Goal: Task Accomplishment & Management: Manage account settings

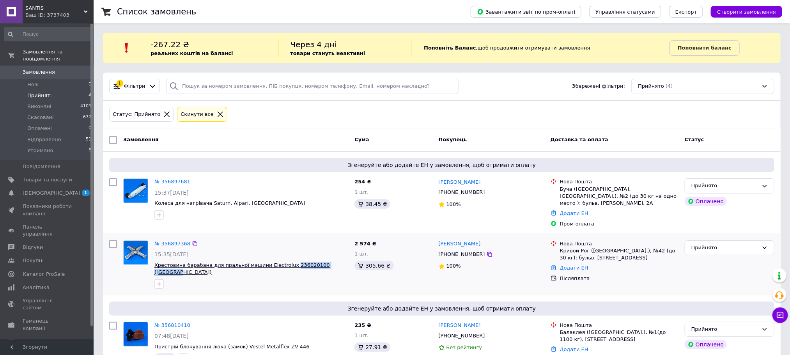
drag, startPoint x: 308, startPoint y: 258, endPoint x: 281, endPoint y: 260, distance: 27.3
click at [281, 262] on span "Хрестовина барабана для пральної машини Electrolux 236020100 (Україна)" at bounding box center [251, 269] width 194 height 14
copy span "236020100 (Україна)"
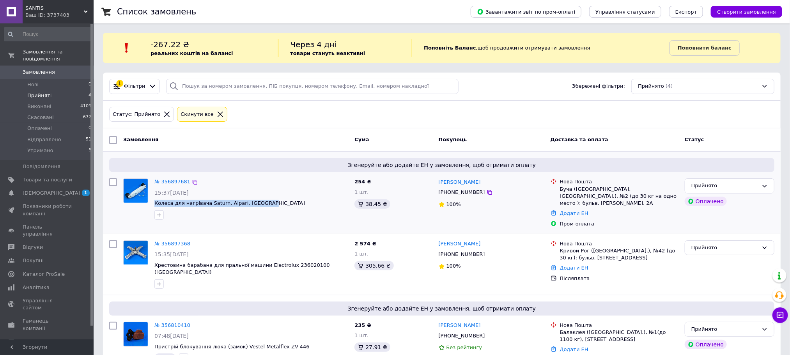
drag, startPoint x: 268, startPoint y: 203, endPoint x: 153, endPoint y: 199, distance: 115.0
click at [153, 199] on div "№ 356897681 15:37, 12.08.2025 Колеса для нагрівача Saturn, Alpari, Liberton" at bounding box center [251, 198] width 200 height 47
copy span "Колеса для нагрівача Saturn, Alpari, Liberton"
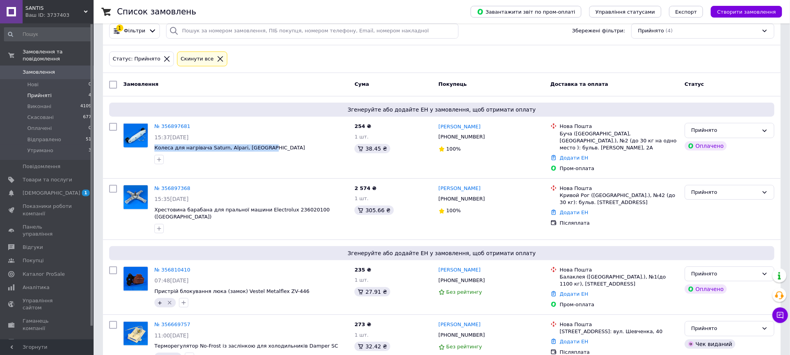
scroll to position [66, 0]
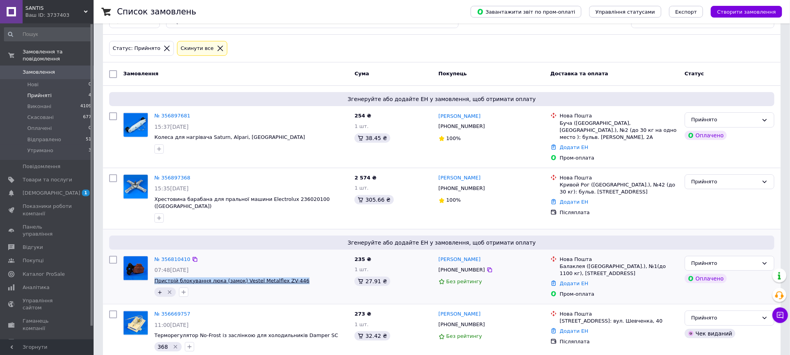
drag, startPoint x: 294, startPoint y: 265, endPoint x: 154, endPoint y: 264, distance: 140.3
click at [154, 277] on span "Пристрій блокування люка (замок) Vestel Metalflex ZV-446" at bounding box center [251, 280] width 194 height 7
copy span "Пристрій блокування люка (замок) Vestel Metalflex ZV-446"
click at [174, 256] on link "№ 356810410" at bounding box center [172, 259] width 36 height 6
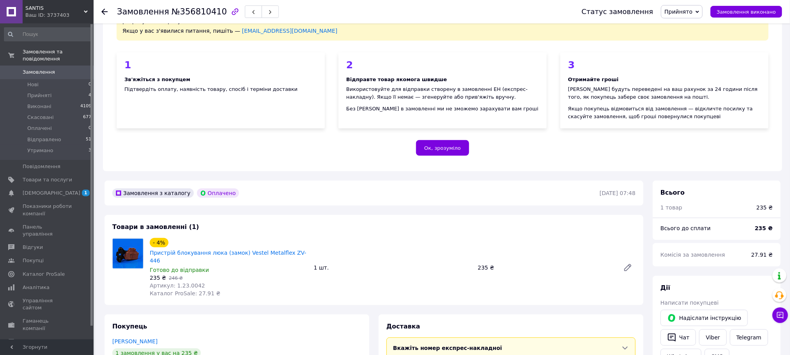
scroll to position [117, 0]
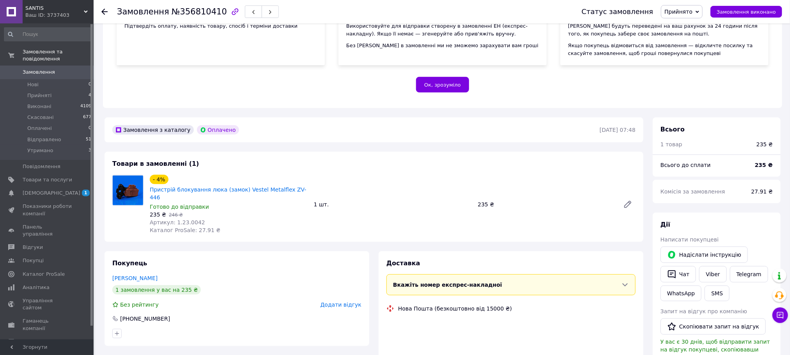
click at [180, 211] on div "235 ₴   246 ₴" at bounding box center [229, 215] width 158 height 8
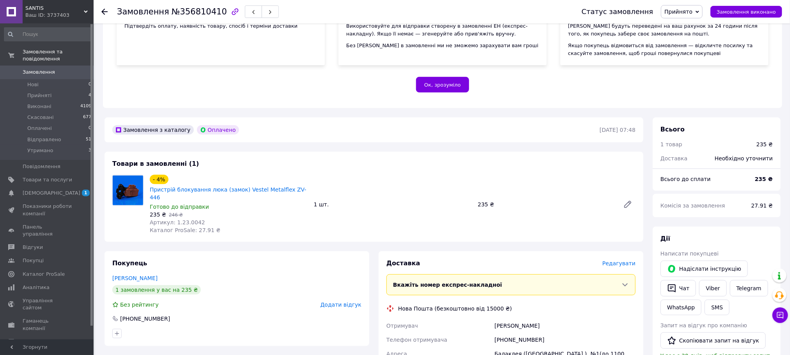
click at [186, 227] on span "Каталог ProSale: 27.91 ₴" at bounding box center [185, 230] width 71 height 6
click at [185, 219] on span "Артикул: 1.23.0042" at bounding box center [177, 222] width 55 height 6
copy span "1.23.0042"
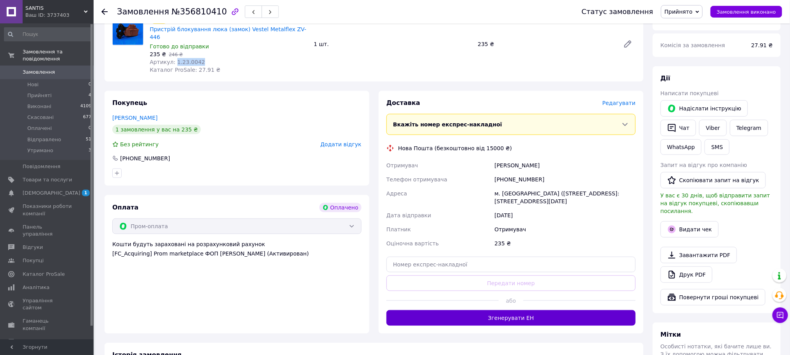
scroll to position [351, 0]
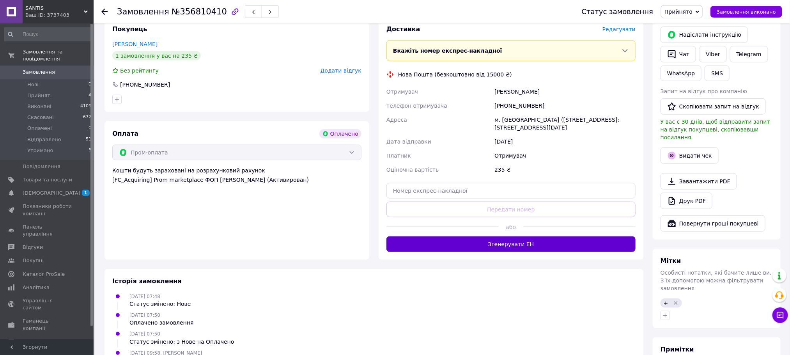
click at [492, 236] on button "Згенерувати ЕН" at bounding box center [510, 244] width 249 height 16
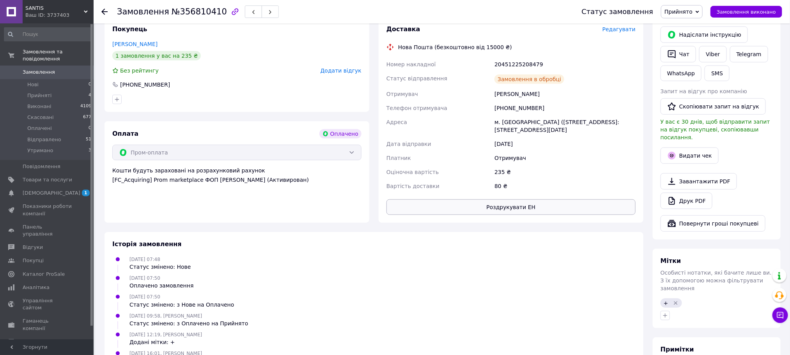
click at [506, 199] on button "Роздрукувати ЕН" at bounding box center [510, 207] width 249 height 16
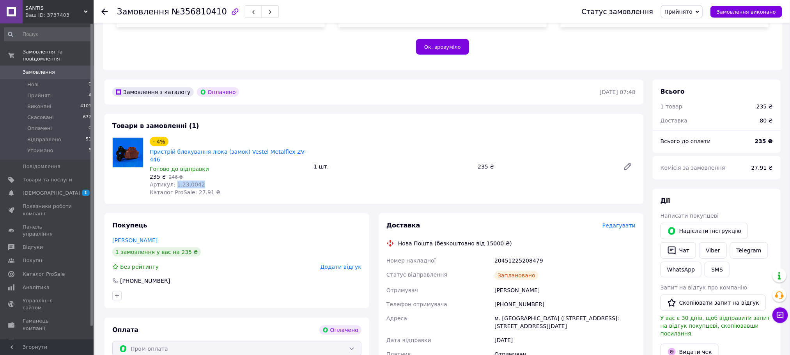
scroll to position [175, 0]
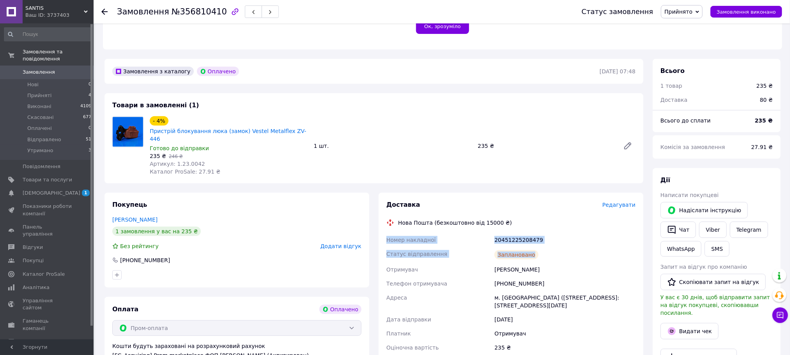
drag, startPoint x: 477, startPoint y: 228, endPoint x: 383, endPoint y: 224, distance: 94.4
click at [383, 224] on div "Доставка Редагувати Нова Пошта (безкоштовно від 15000 ₴) Номер накладної 204512…" at bounding box center [511, 295] width 265 height 205
copy div "Номер накладної 20451225208479 Статус відправлення Заплановано"
click at [704, 223] on link "Viber" at bounding box center [712, 229] width 27 height 16
click at [689, 14] on span "Прийнято" at bounding box center [678, 12] width 28 height 6
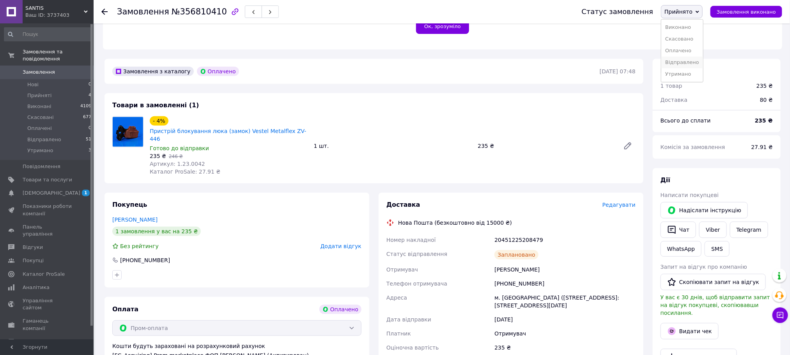
click at [698, 63] on li "Відправлено" at bounding box center [682, 63] width 42 height 12
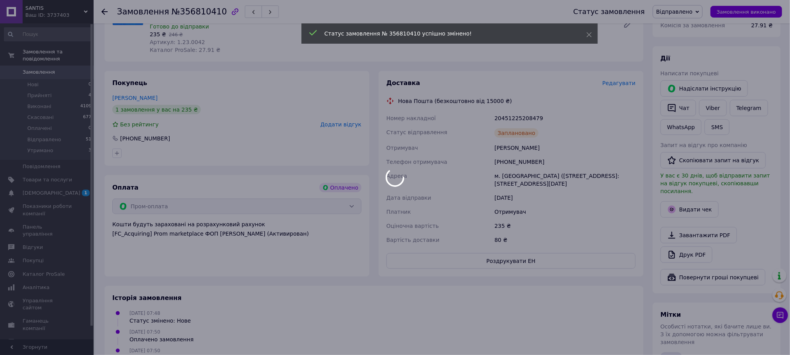
scroll to position [300, 0]
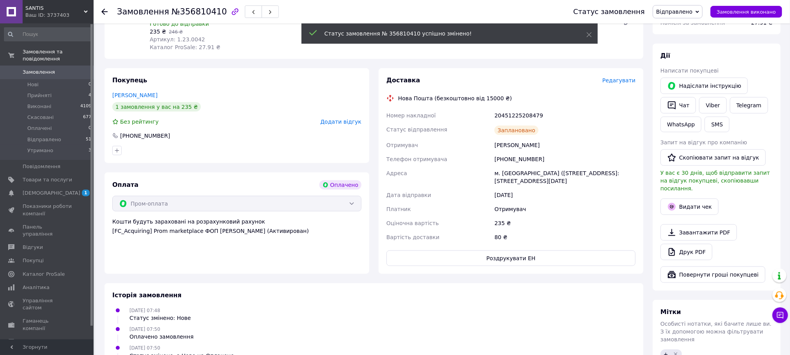
click at [697, 198] on button "Видати чек" at bounding box center [689, 206] width 58 height 16
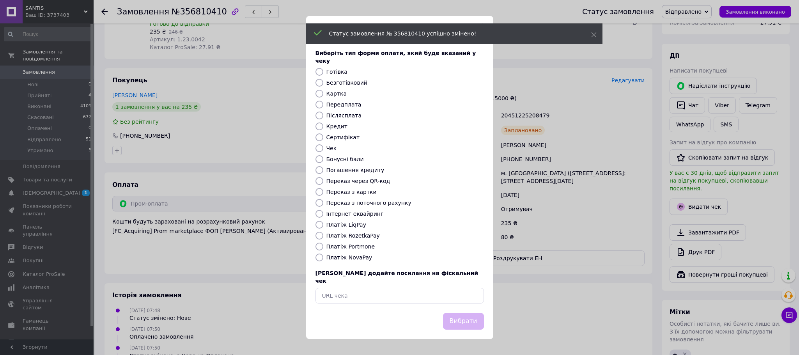
click at [351, 233] on label "Платіж RozetkaPay" at bounding box center [352, 235] width 53 height 6
click at [323, 233] on input "Платіж RozetkaPay" at bounding box center [319, 236] width 8 height 8
radio input "true"
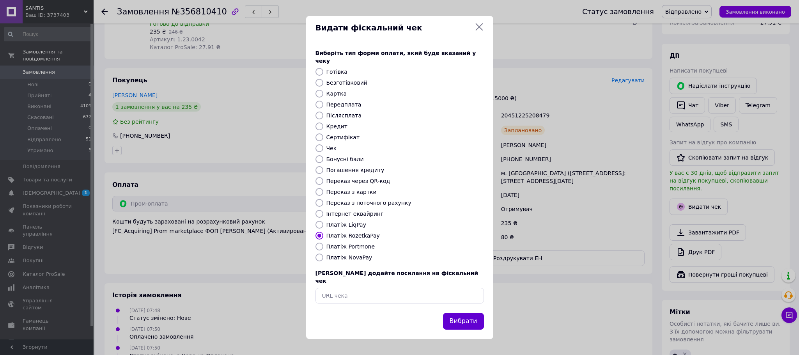
click at [471, 315] on button "Вибрати" at bounding box center [463, 321] width 41 height 17
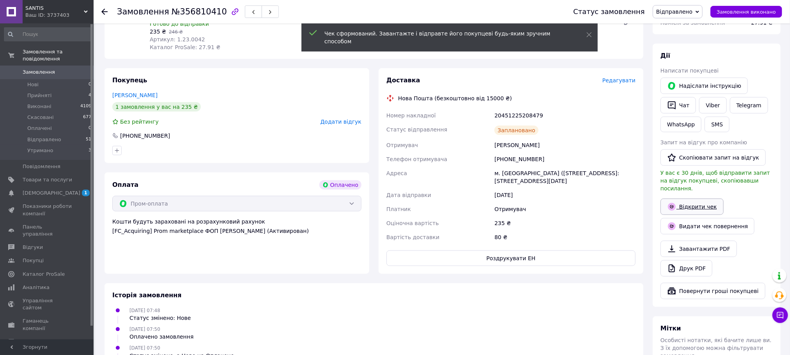
click at [685, 198] on link "Відкрити чек" at bounding box center [691, 206] width 63 height 16
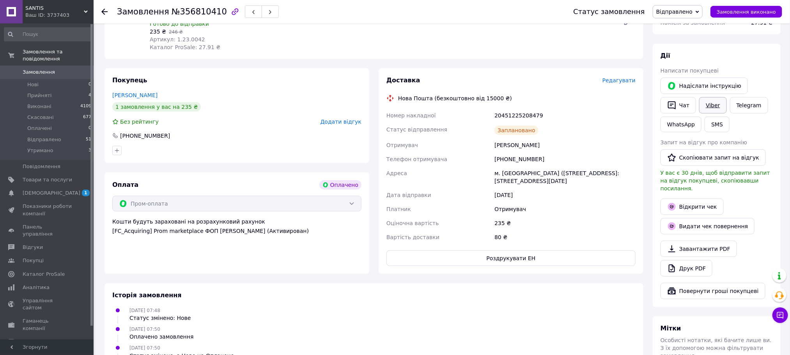
click at [712, 97] on link "Viber" at bounding box center [712, 105] width 27 height 16
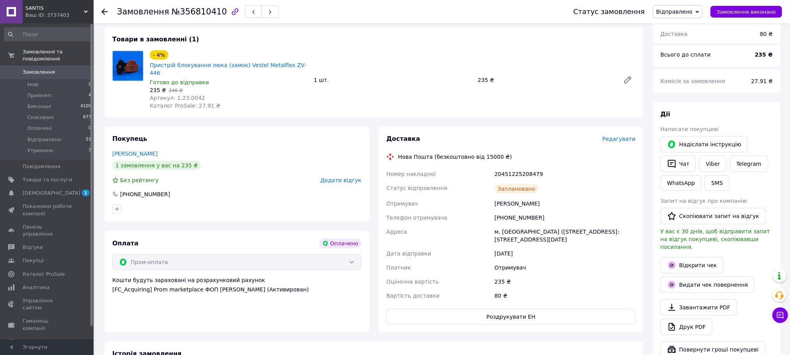
click at [104, 13] on use at bounding box center [104, 12] width 6 height 6
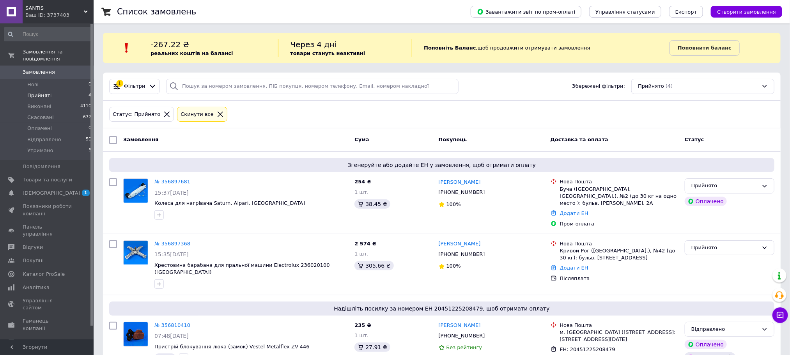
scroll to position [77, 0]
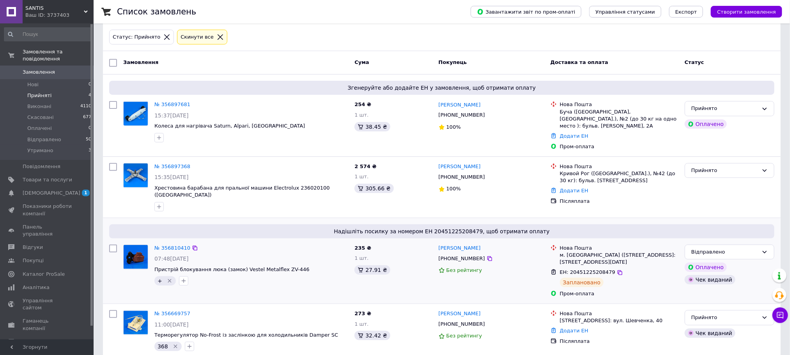
click at [168, 278] on icon "Видалити мітку" at bounding box center [169, 281] width 6 height 6
drag, startPoint x: 392, startPoint y: 282, endPoint x: 302, endPoint y: 311, distance: 94.8
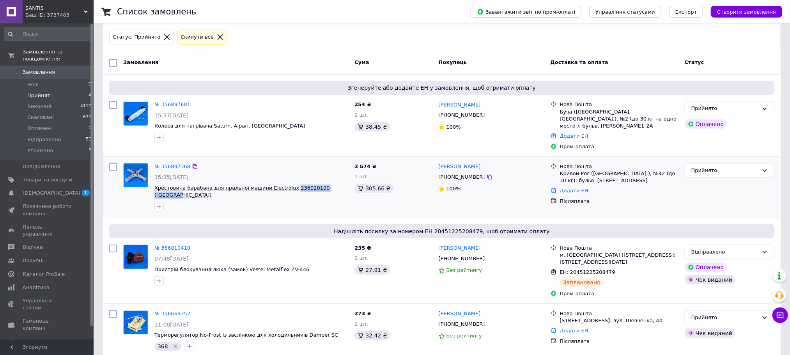
drag, startPoint x: 320, startPoint y: 184, endPoint x: 281, endPoint y: 180, distance: 39.9
click at [281, 184] on span "Хрестовина барабана для пральної машини Electrolux 236020100 (Україна)" at bounding box center [251, 191] width 194 height 14
copy span "236020100 (Україна)"
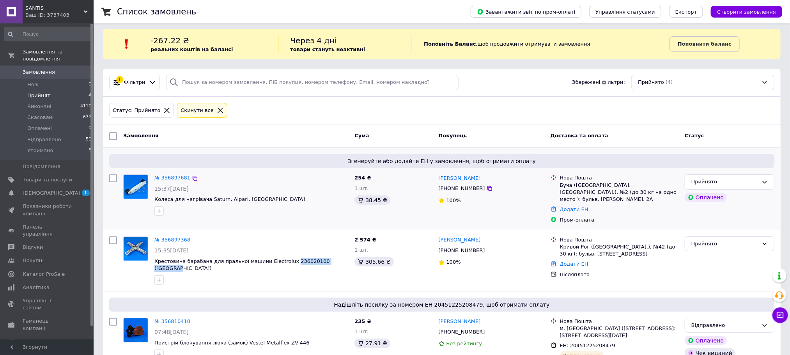
scroll to position [0, 0]
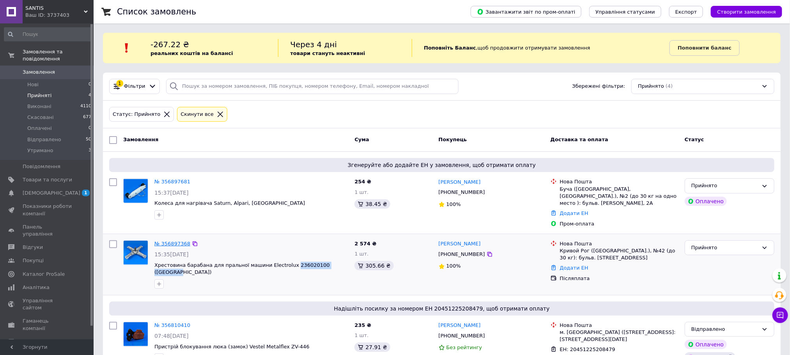
click at [162, 241] on link "№ 356897368" at bounding box center [172, 244] width 36 height 6
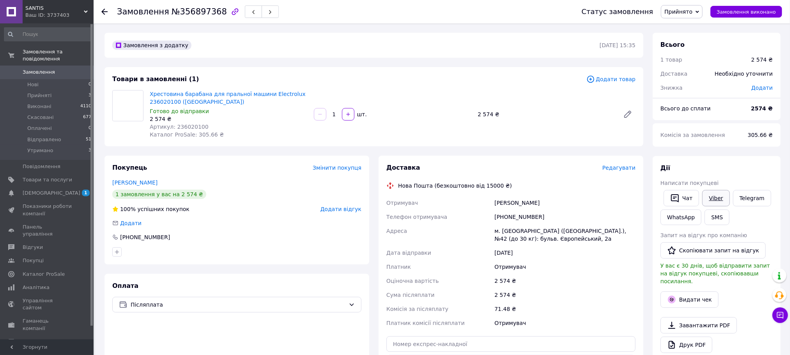
click at [713, 196] on link "Viber" at bounding box center [715, 198] width 27 height 16
click at [187, 124] on span "Артикул: 236020100" at bounding box center [179, 127] width 59 height 6
copy span "236020100"
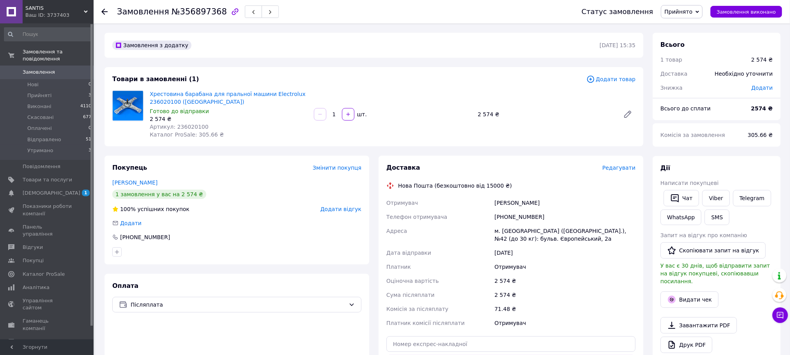
click at [623, 171] on span "Редагувати" at bounding box center [618, 168] width 33 height 6
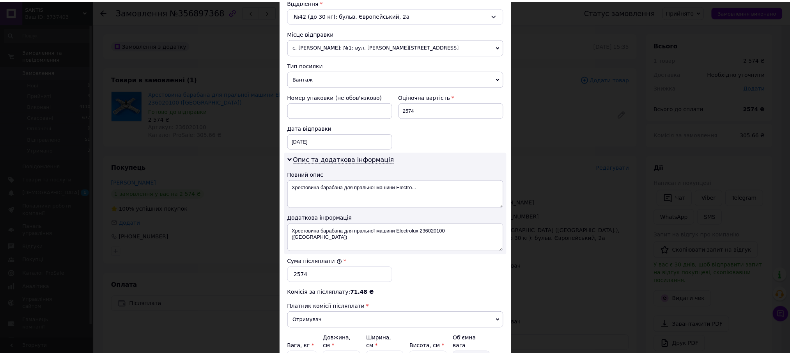
scroll to position [334, 0]
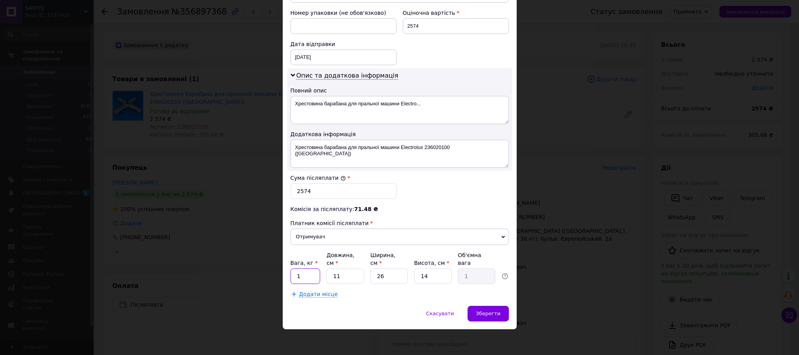
click at [302, 271] on input "1" at bounding box center [305, 276] width 30 height 16
type input "7"
click at [482, 307] on div "Зберегти" at bounding box center [487, 314] width 41 height 16
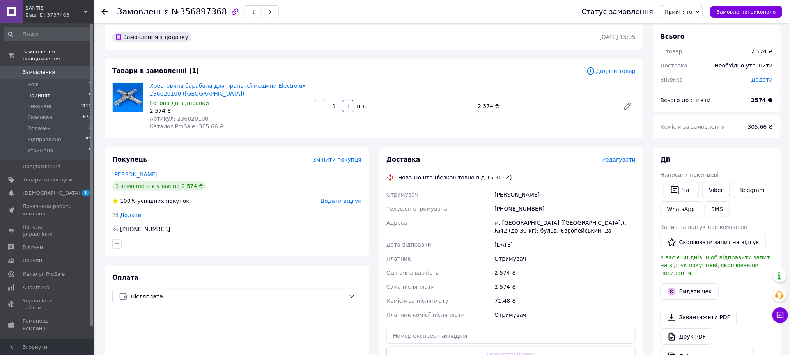
scroll to position [0, 0]
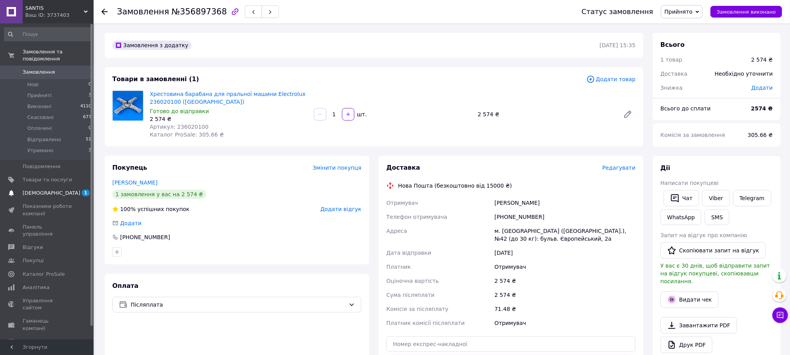
click at [64, 189] on span "[DEMOGRAPHIC_DATA]" at bounding box center [48, 192] width 50 height 7
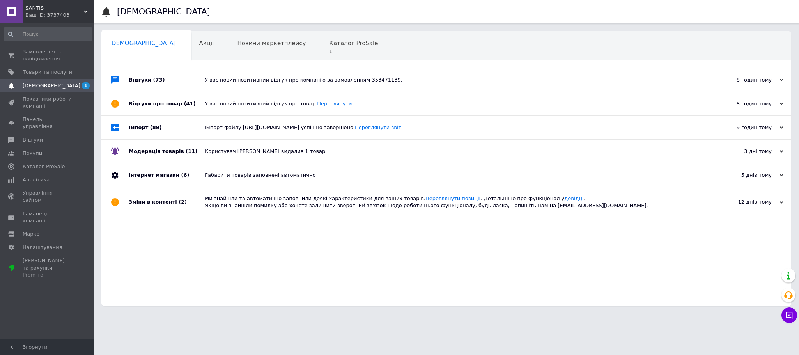
click at [235, 78] on div "У вас новий позитивний відгук про компанію за замовленням 353471139." at bounding box center [455, 79] width 501 height 7
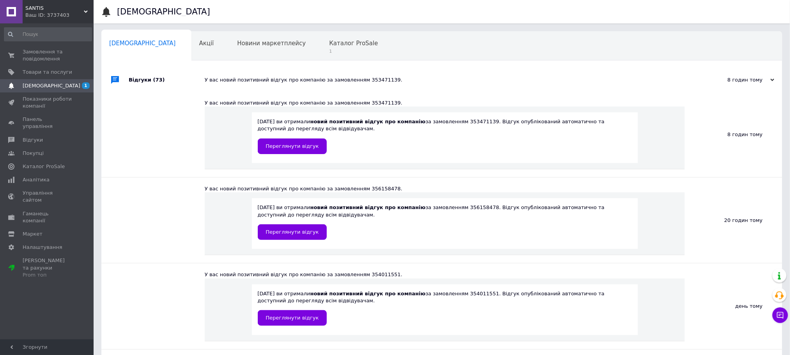
click at [235, 78] on div "У вас новий позитивний відгук про компанію за замовленням 353471139." at bounding box center [451, 79] width 492 height 7
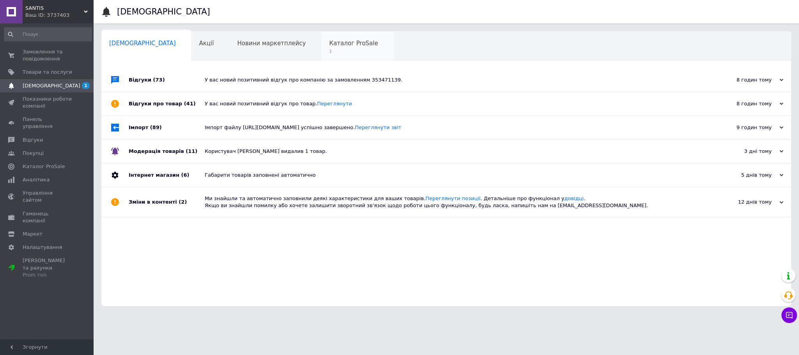
click at [329, 54] on span "1" at bounding box center [353, 51] width 49 height 6
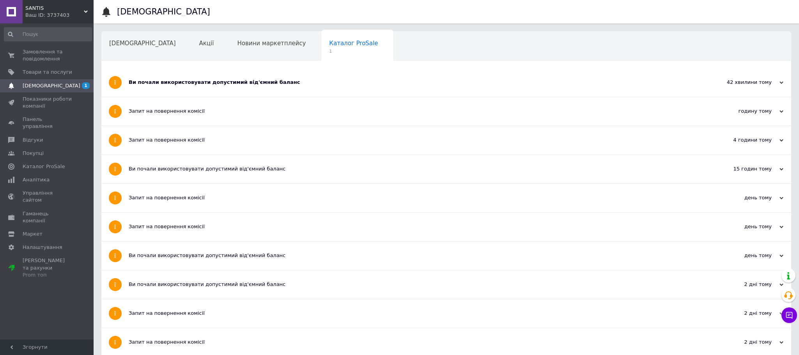
click at [209, 88] on div "Ви почали використовувати допустимий від'ємний баланс" at bounding box center [417, 82] width 577 height 28
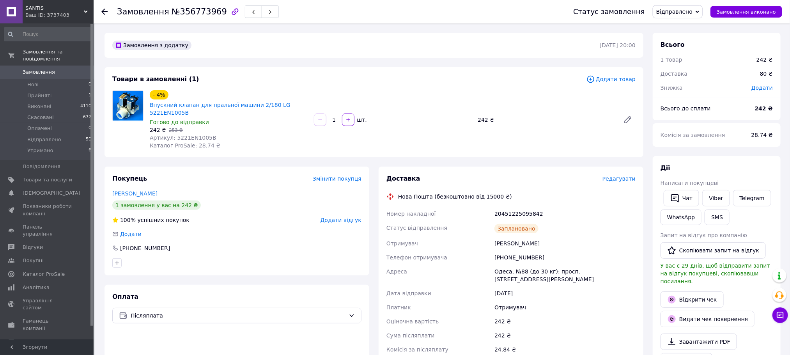
scroll to position [117, 0]
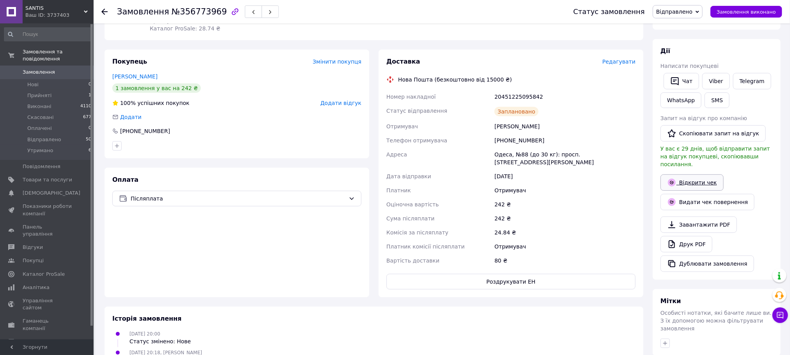
click at [695, 177] on link "Відкрити чек" at bounding box center [691, 182] width 63 height 16
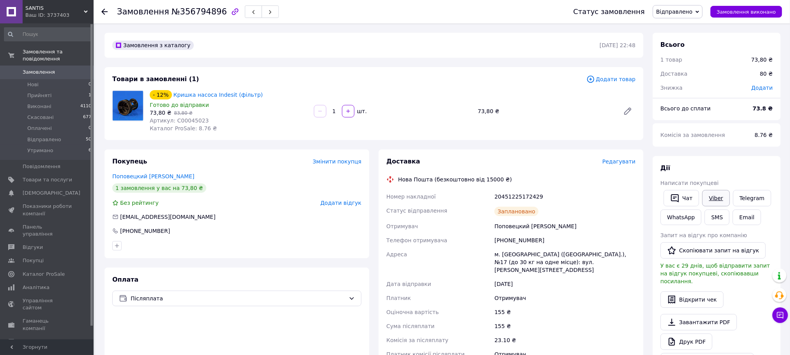
click at [713, 198] on link "Viber" at bounding box center [715, 198] width 27 height 16
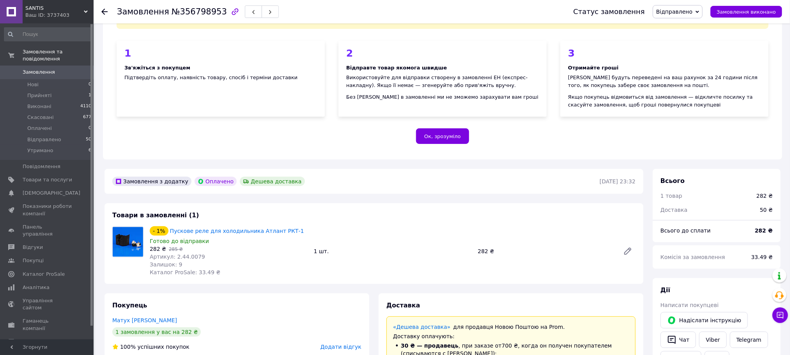
scroll to position [292, 0]
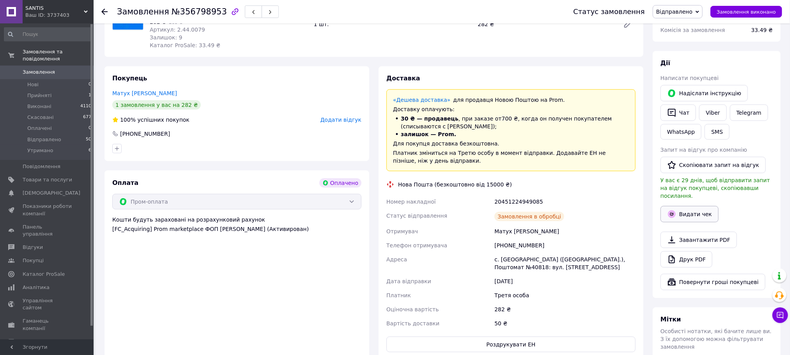
click at [674, 210] on icon "button" at bounding box center [672, 214] width 8 height 8
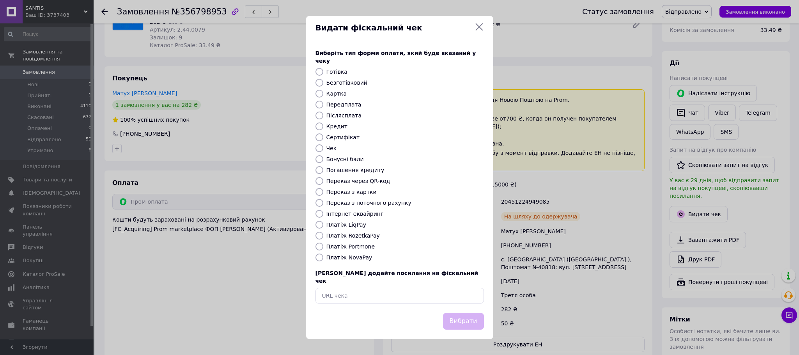
click at [477, 32] on icon at bounding box center [478, 26] width 9 height 9
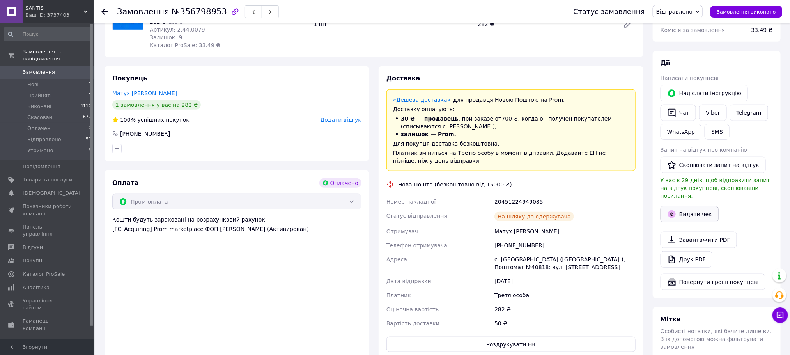
click at [706, 206] on button "Видати чек" at bounding box center [689, 214] width 58 height 16
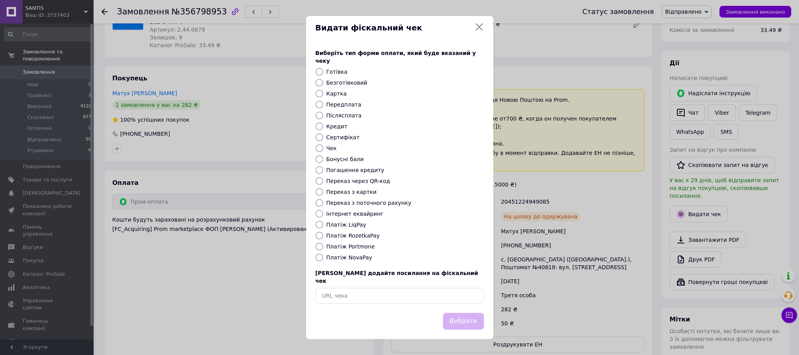
click at [360, 235] on label "Платіж RozetkaPay" at bounding box center [352, 235] width 53 height 6
click at [323, 235] on input "Платіж RozetkaPay" at bounding box center [319, 236] width 8 height 8
radio input "true"
click at [458, 313] on button "Вибрати" at bounding box center [463, 321] width 41 height 17
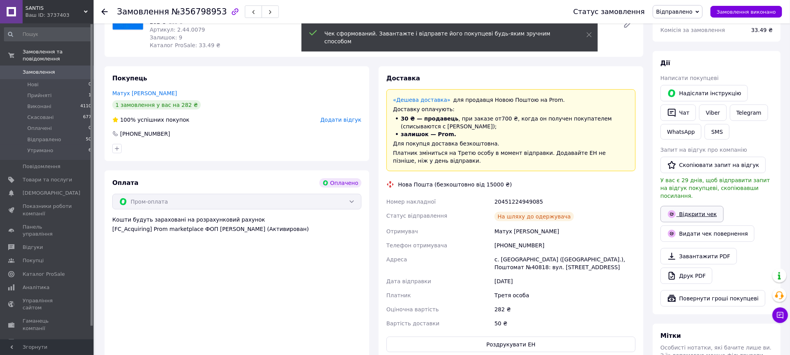
click at [695, 206] on link "Відкрити чек" at bounding box center [691, 214] width 63 height 16
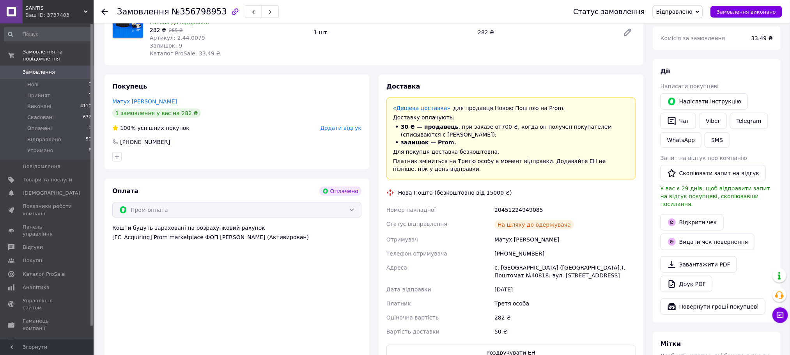
scroll to position [175, 0]
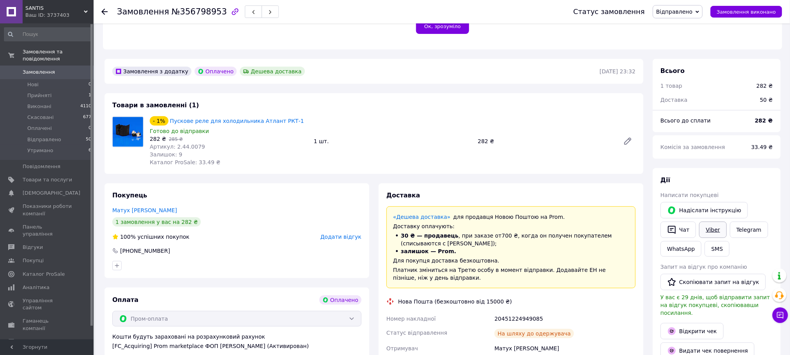
click at [711, 224] on link "Viber" at bounding box center [712, 229] width 27 height 16
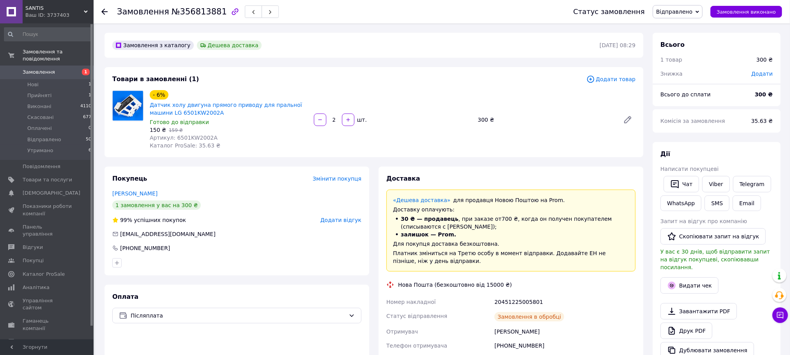
scroll to position [58, 0]
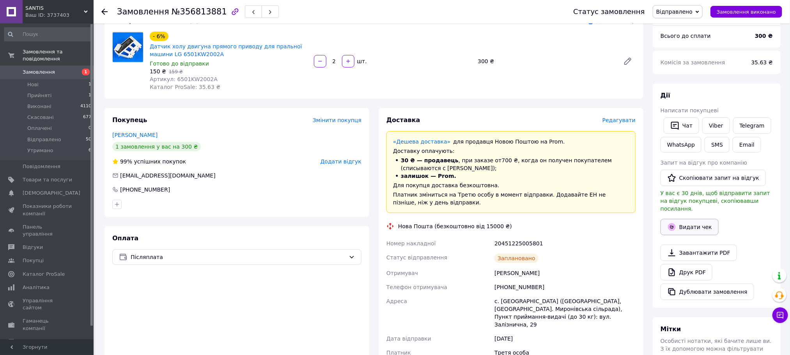
click at [689, 222] on button "Видати чек" at bounding box center [689, 227] width 58 height 16
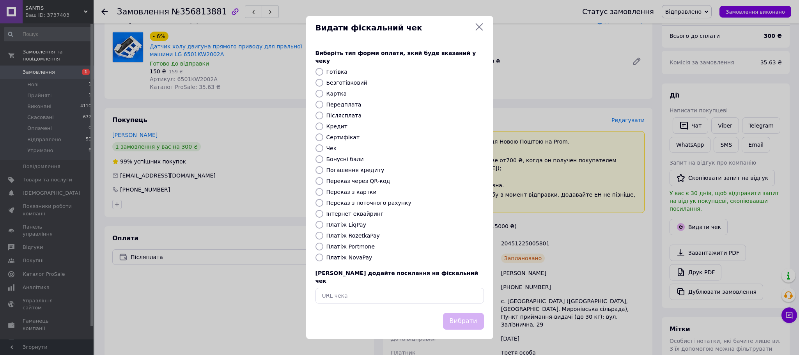
click at [348, 257] on label "Платіж NovaPay" at bounding box center [349, 257] width 46 height 6
click at [323, 257] on input "Платіж NovaPay" at bounding box center [319, 257] width 8 height 8
radio input "true"
click at [459, 317] on button "Вибрати" at bounding box center [463, 321] width 41 height 17
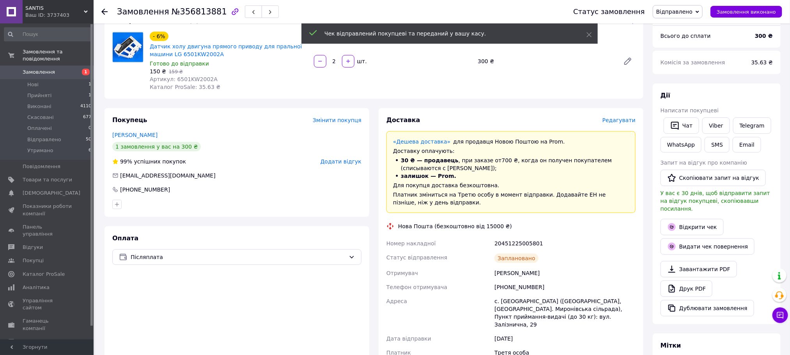
click at [696, 220] on link "Відкрити чек" at bounding box center [691, 227] width 63 height 16
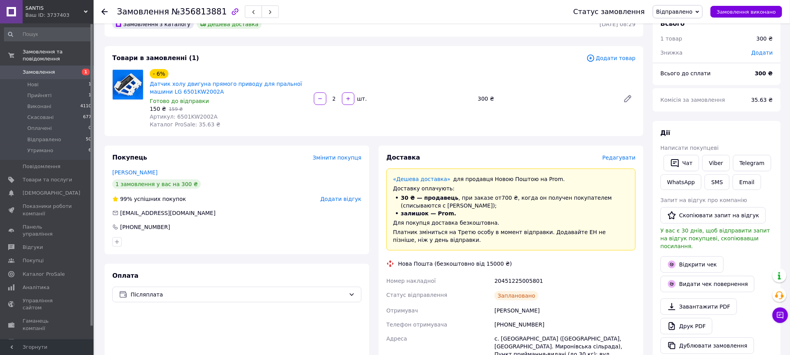
scroll to position [0, 0]
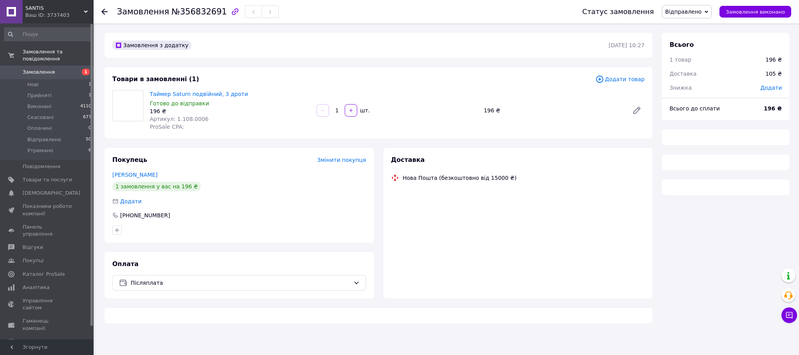
click at [184, 120] on span "Артикул: 1.108.0006" at bounding box center [179, 119] width 59 height 6
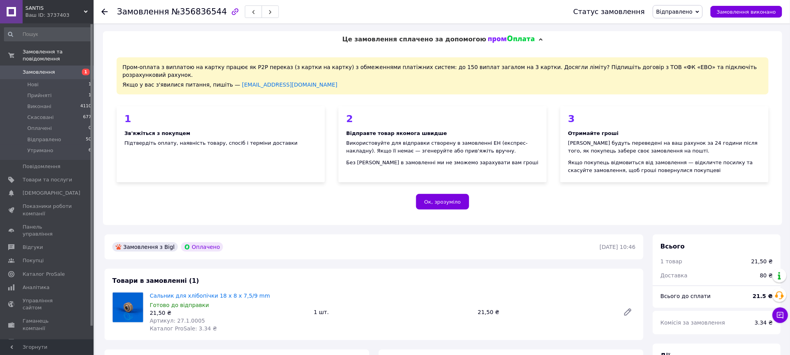
scroll to position [175, 0]
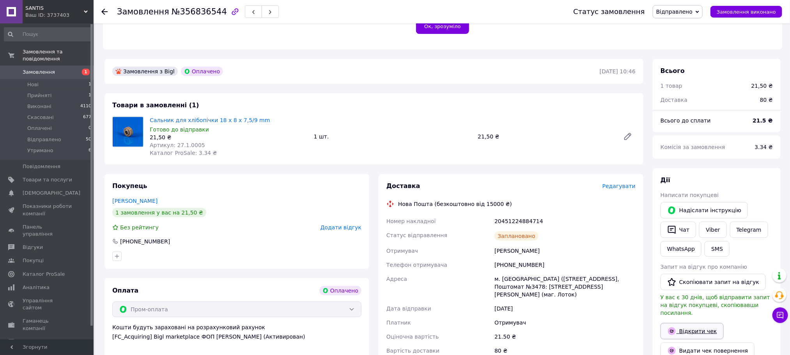
click at [690, 323] on link "Відкрити чек" at bounding box center [691, 331] width 63 height 16
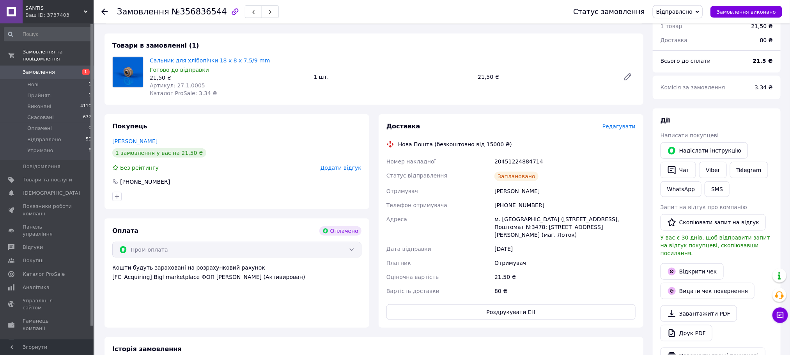
scroll to position [292, 0]
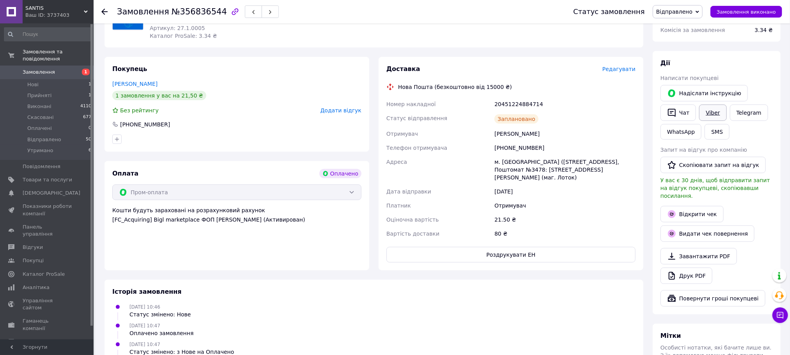
click at [708, 104] on link "Viber" at bounding box center [712, 112] width 27 height 16
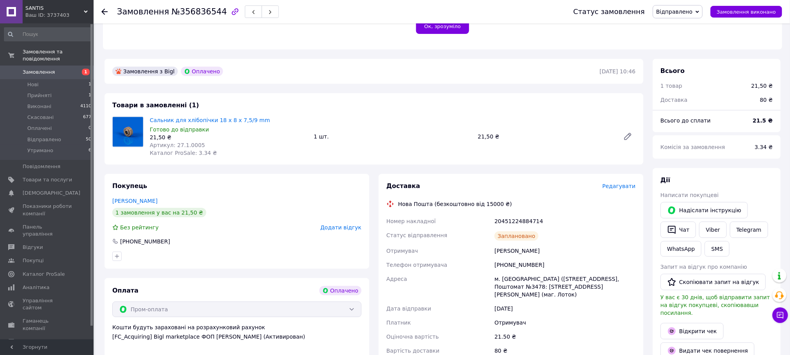
scroll to position [117, 0]
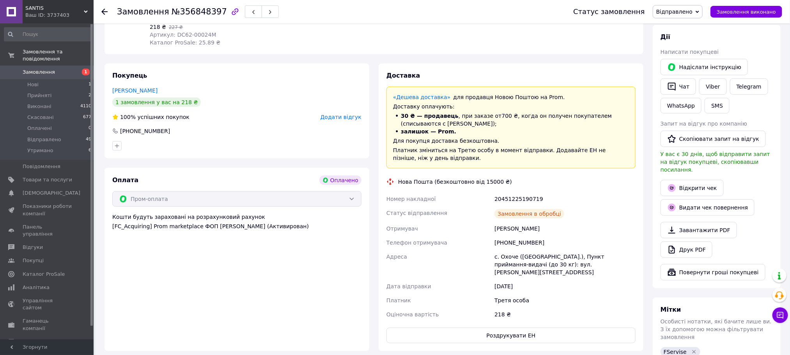
scroll to position [234, 0]
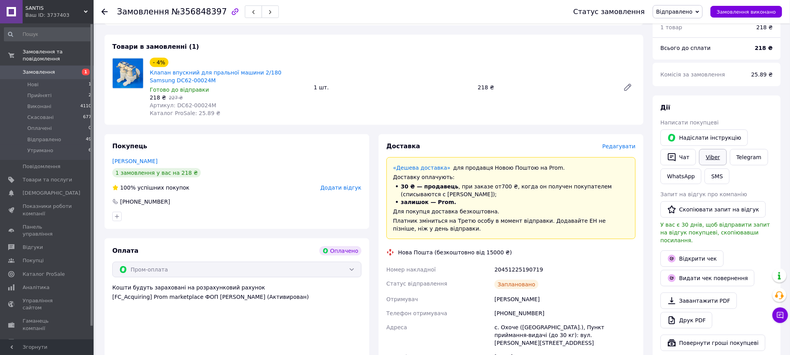
click at [706, 151] on link "Viber" at bounding box center [712, 157] width 27 height 16
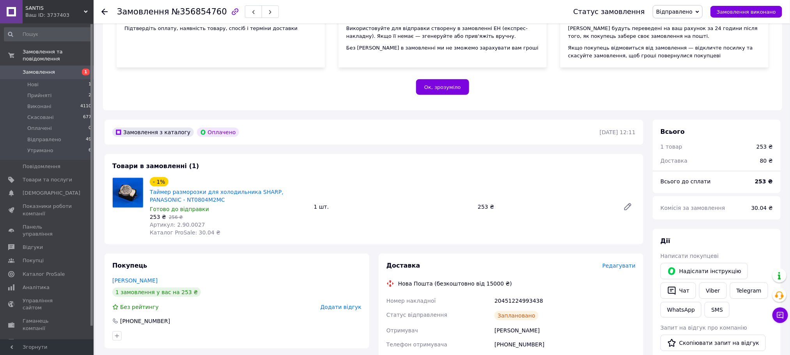
scroll to position [234, 0]
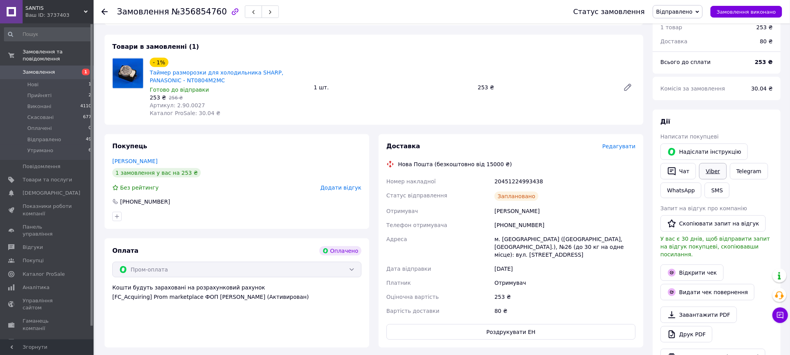
click at [708, 166] on link "Viber" at bounding box center [712, 171] width 27 height 16
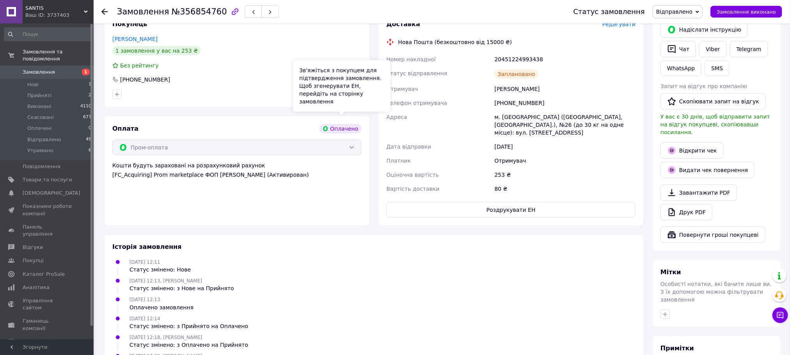
scroll to position [409, 0]
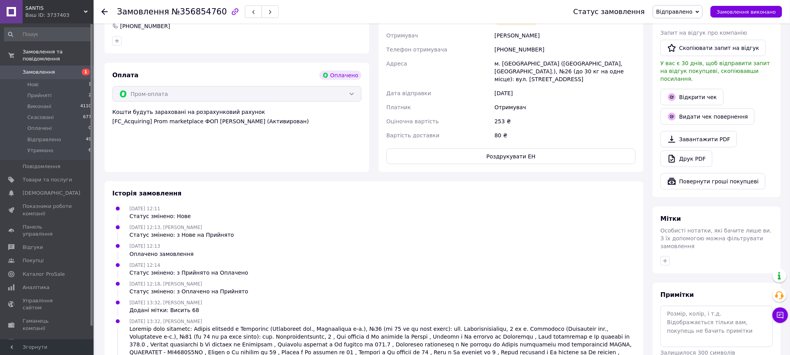
drag, startPoint x: 671, startPoint y: 235, endPoint x: 774, endPoint y: 124, distance: 151.4
click at [774, 124] on div "[PERSON_NAME] покупцеві   [PERSON_NAME] інструкцію   Чат Viber Telegram WhatsAp…" at bounding box center [717, 65] width 128 height 263
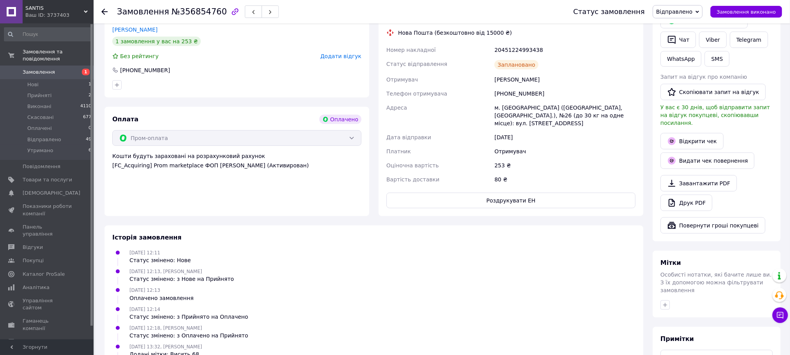
scroll to position [292, 0]
